Goal: Task Accomplishment & Management: Manage account settings

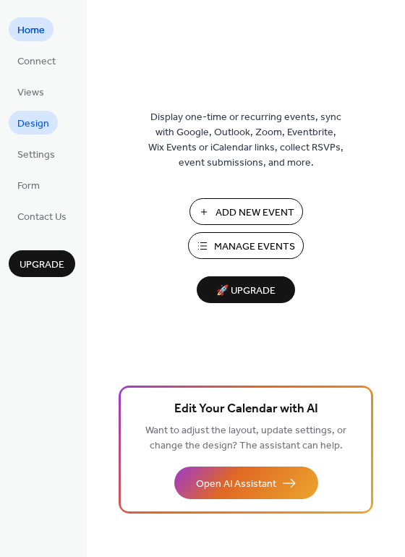
click at [30, 121] on span "Design" at bounding box center [33, 123] width 32 height 15
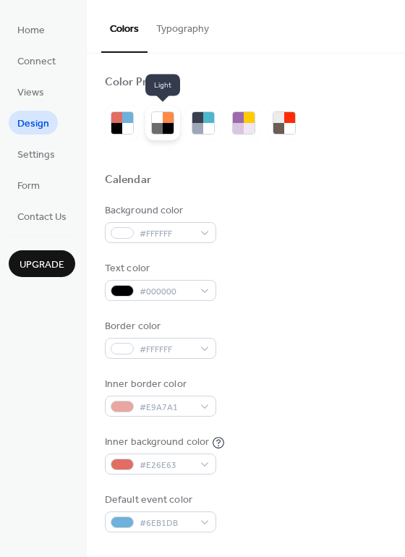
click at [154, 131] on div at bounding box center [157, 128] width 11 height 11
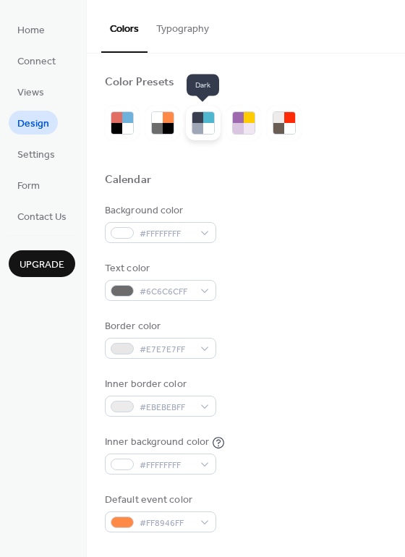
click at [206, 127] on div at bounding box center [208, 128] width 11 height 11
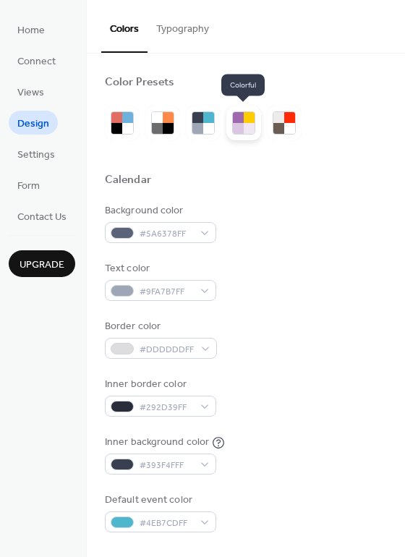
click at [252, 128] on div at bounding box center [249, 128] width 11 height 11
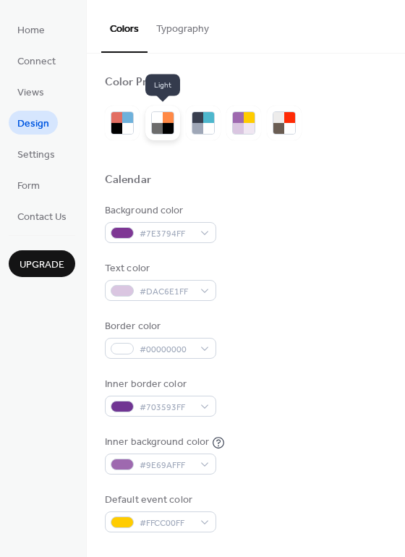
click at [168, 127] on div at bounding box center [168, 128] width 11 height 11
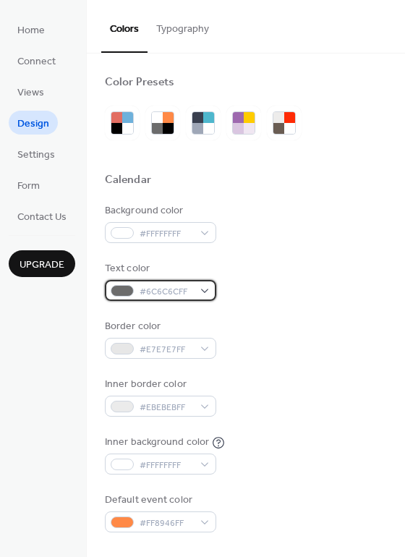
click at [173, 288] on span "#6C6C6CFF" at bounding box center [165, 291] width 53 height 15
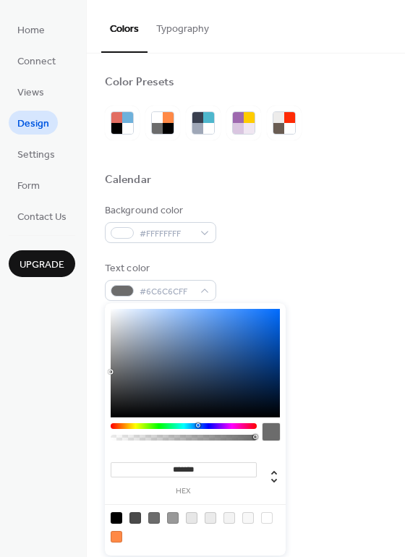
click at [197, 427] on div at bounding box center [184, 426] width 146 height 6
type input "*******"
drag, startPoint x: 257, startPoint y: 341, endPoint x: 264, endPoint y: 329, distance: 13.9
click at [264, 329] on div at bounding box center [195, 363] width 169 height 108
click at [329, 305] on div "Background color #FFFFFFFF Text color #1363D0FF Border color #E7E7E7FF Inner bo…" at bounding box center [246, 367] width 282 height 329
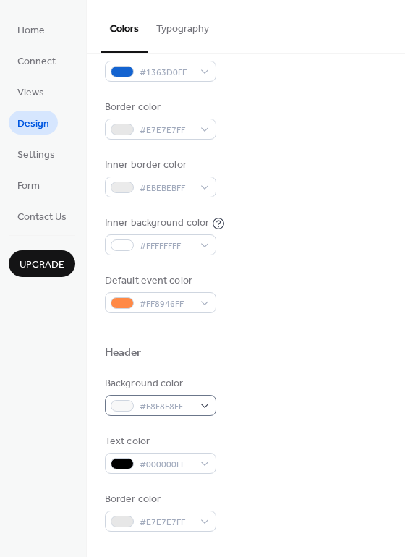
scroll to position [237, 0]
